Goal: Navigation & Orientation: Find specific page/section

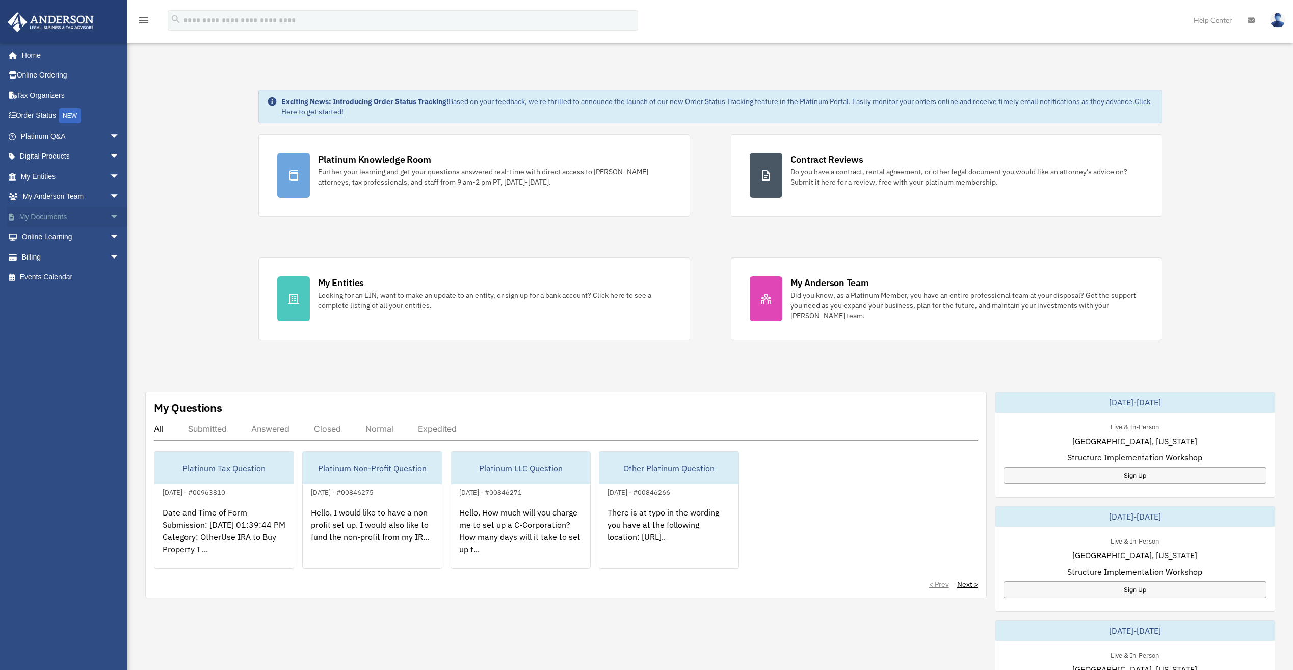
click at [110, 217] on span "arrow_drop_down" at bounding box center [120, 216] width 20 height 21
click at [41, 236] on link "Box" at bounding box center [74, 237] width 121 height 20
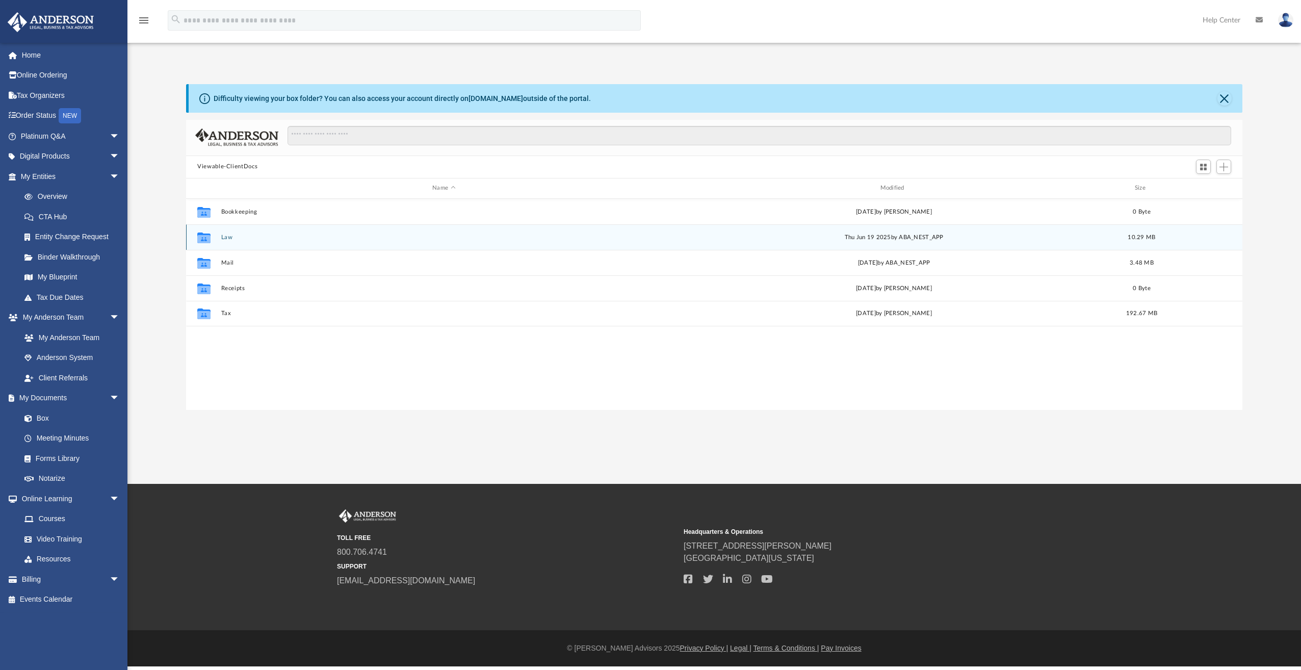
scroll to position [224, 1049]
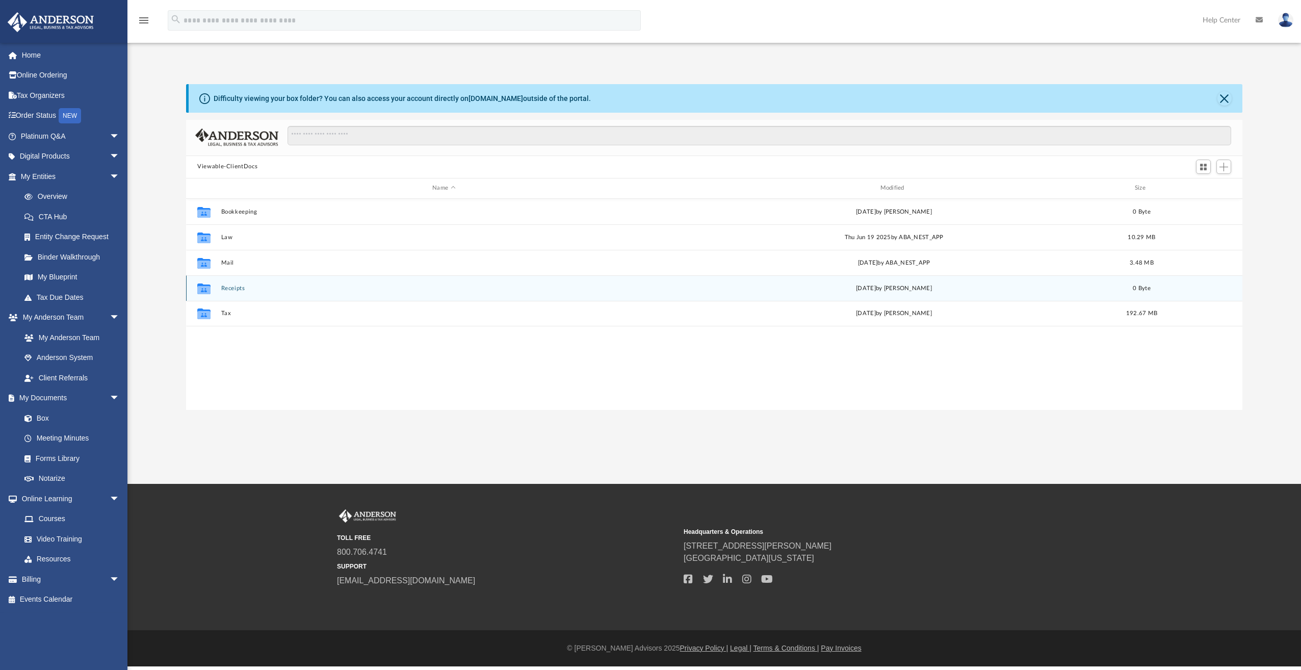
click at [228, 288] on button "Receipts" at bounding box center [444, 288] width 446 height 7
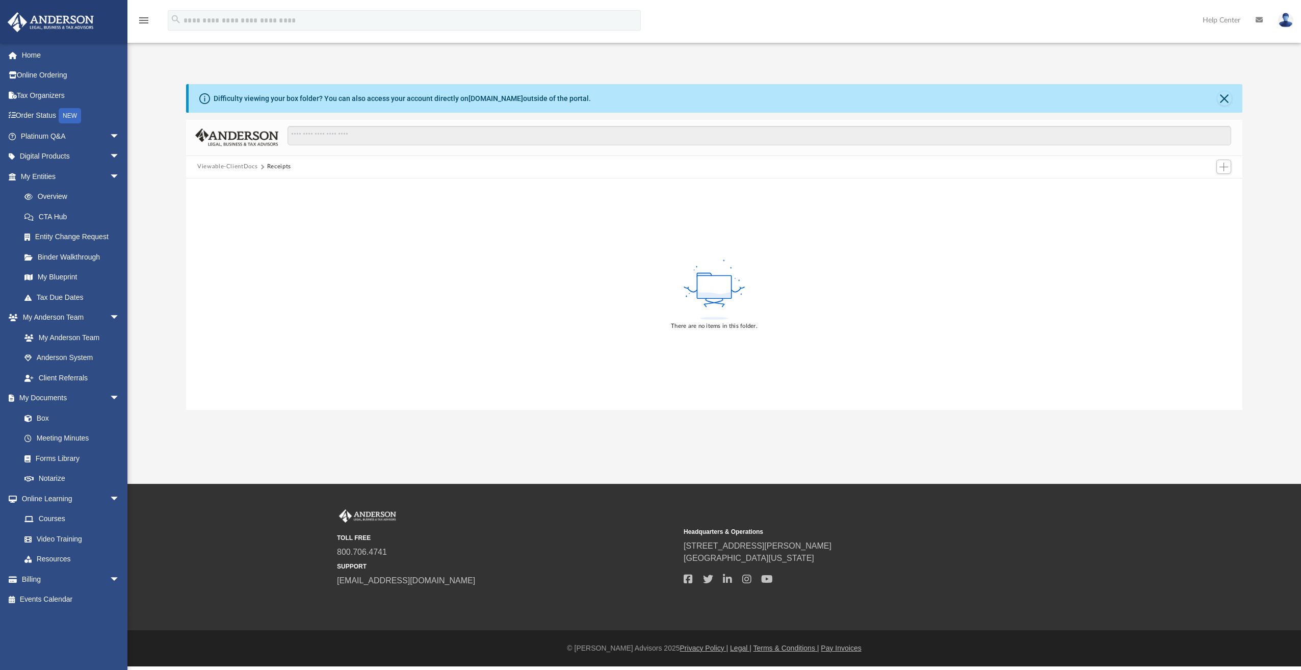
click at [275, 169] on button "Receipts" at bounding box center [279, 166] width 24 height 9
click at [275, 168] on button "Receipts" at bounding box center [279, 166] width 24 height 9
click at [237, 167] on button "Viewable-ClientDocs" at bounding box center [227, 166] width 60 height 9
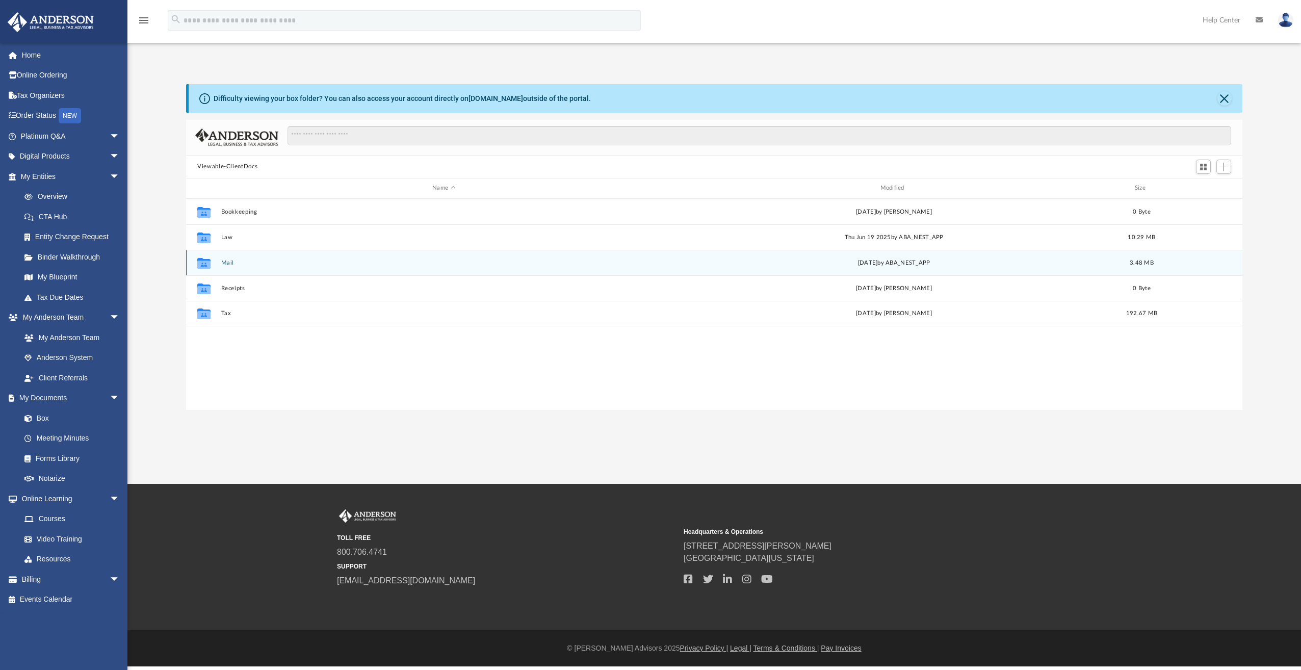
click at [225, 262] on button "Mail" at bounding box center [444, 262] width 446 height 7
